Goal: Transaction & Acquisition: Purchase product/service

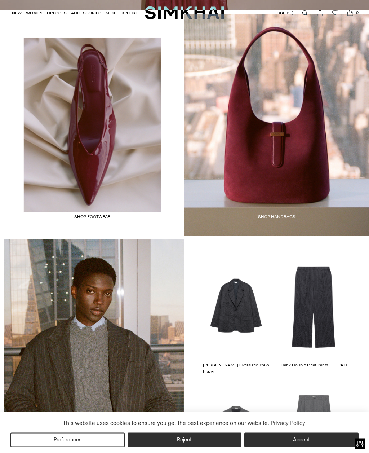
scroll to position [825, 0]
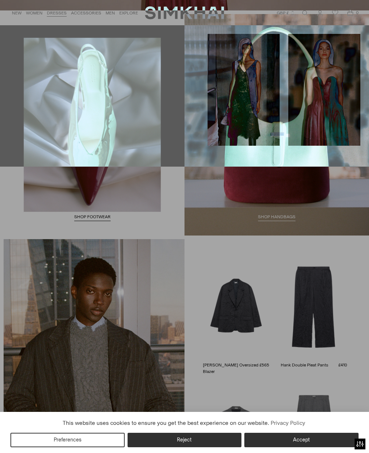
click at [57, 12] on link "DRESSES" at bounding box center [57, 13] width 20 height 16
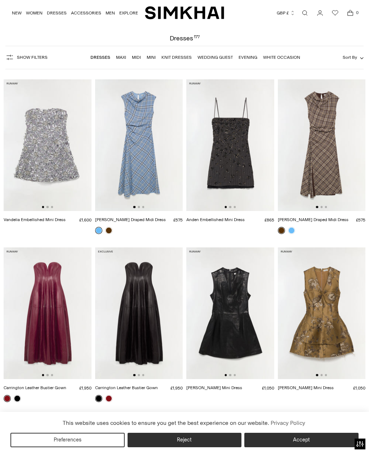
scroll to position [25, 0]
click at [334, 164] on img at bounding box center [322, 145] width 88 height 132
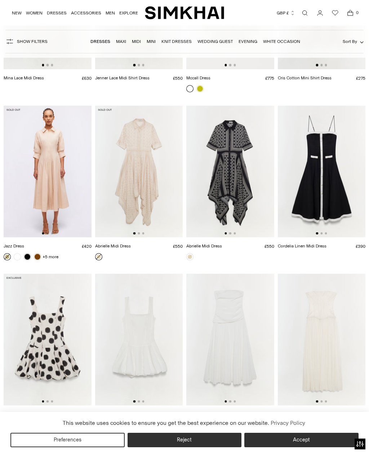
scroll to position [6744, 0]
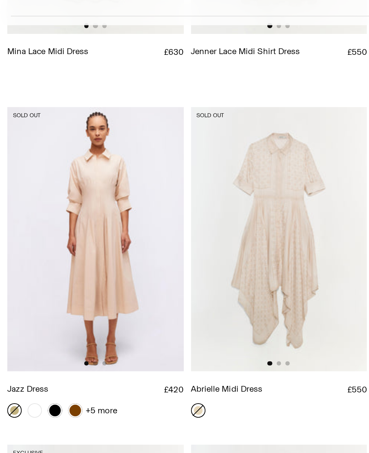
click at [77, 115] on img at bounding box center [48, 164] width 88 height 132
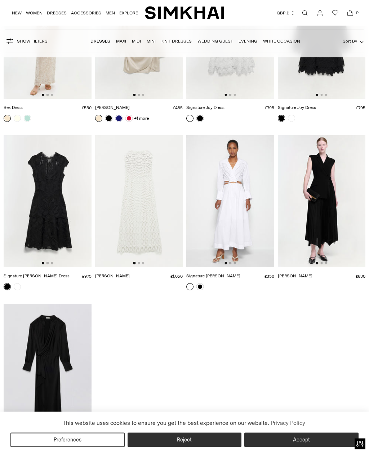
scroll to position [7212, 0]
click at [252, 186] on img at bounding box center [230, 201] width 88 height 132
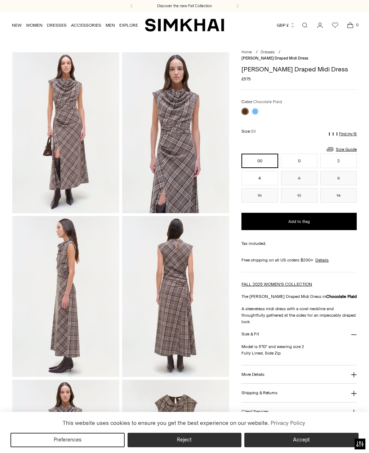
click at [95, 177] on img at bounding box center [65, 132] width 107 height 161
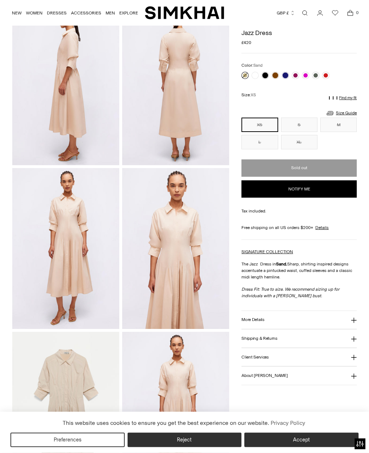
click at [183, 247] on img at bounding box center [175, 248] width 107 height 161
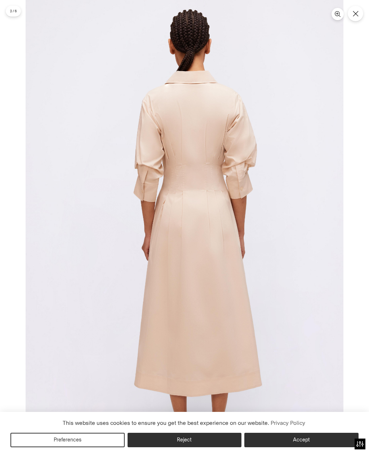
click at [295, 227] on img at bounding box center [185, 238] width 318 height 477
click at [356, 11] on icon "Close" at bounding box center [356, 14] width 6 height 6
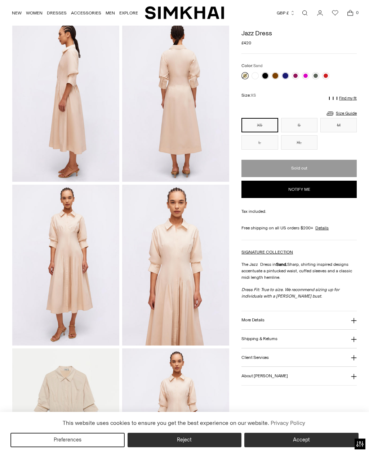
scroll to position [0, 0]
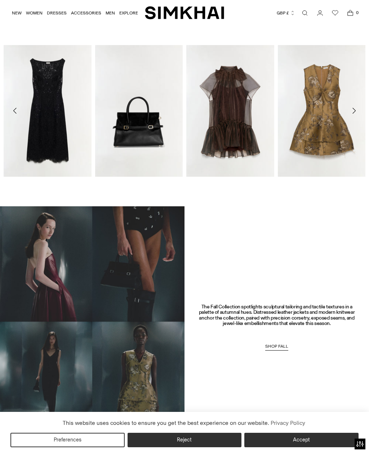
scroll to position [181, 0]
